Goal: Information Seeking & Learning: Learn about a topic

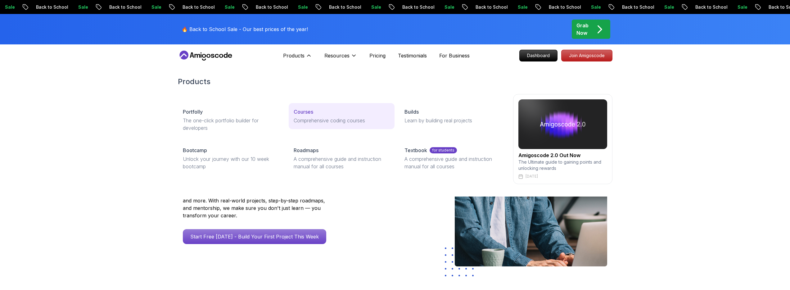
click at [320, 115] on link "Courses Comprehensive coding courses" at bounding box center [342, 116] width 106 height 26
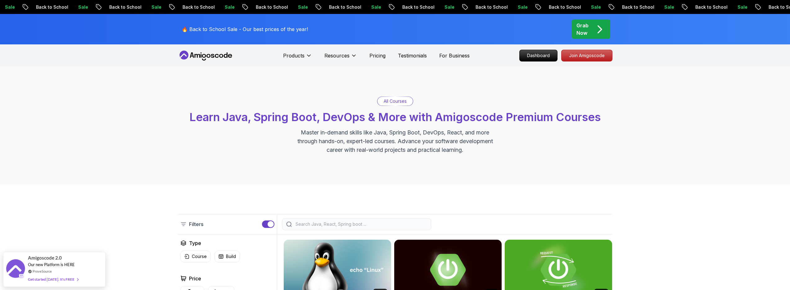
click at [307, 225] on input "search" at bounding box center [360, 224] width 133 height 6
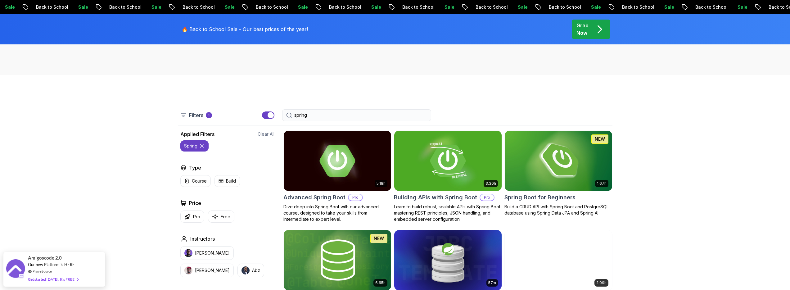
scroll to position [117, 0]
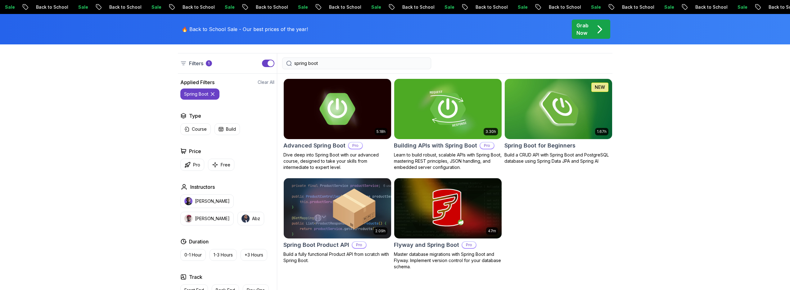
scroll to position [163, 0]
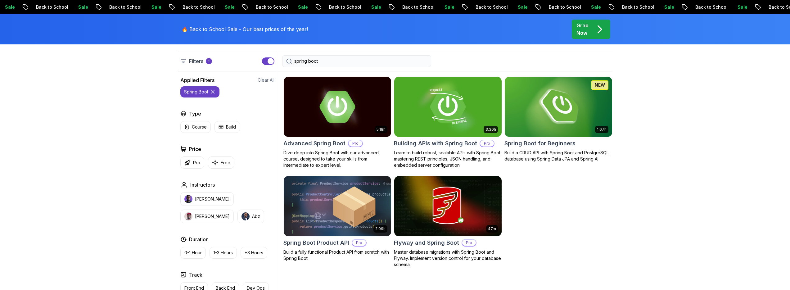
type input "spring boot"
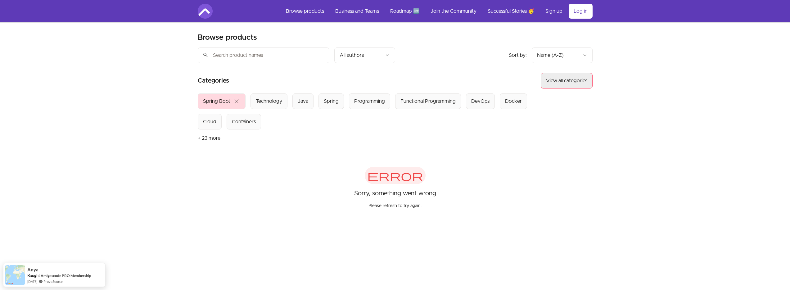
click at [561, 82] on button "View all categories" at bounding box center [567, 81] width 52 height 16
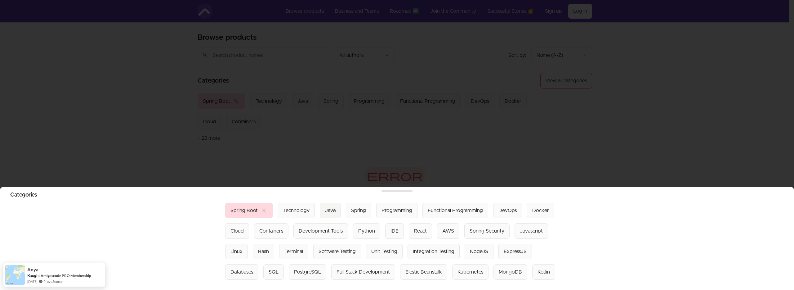
click at [328, 207] on div "Java" at bounding box center [330, 210] width 11 height 7
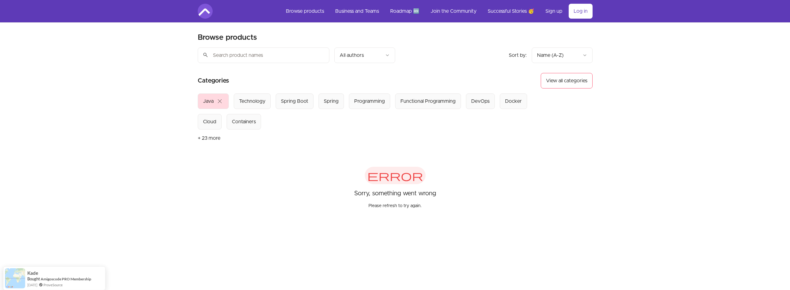
click at [269, 53] on input "search" at bounding box center [264, 55] width 132 height 16
type input "spring boot"
click at [266, 198] on div "error Sorry, something went wrong Please refresh to try again." at bounding box center [394, 188] width 387 height 42
